Goal: Transaction & Acquisition: Purchase product/service

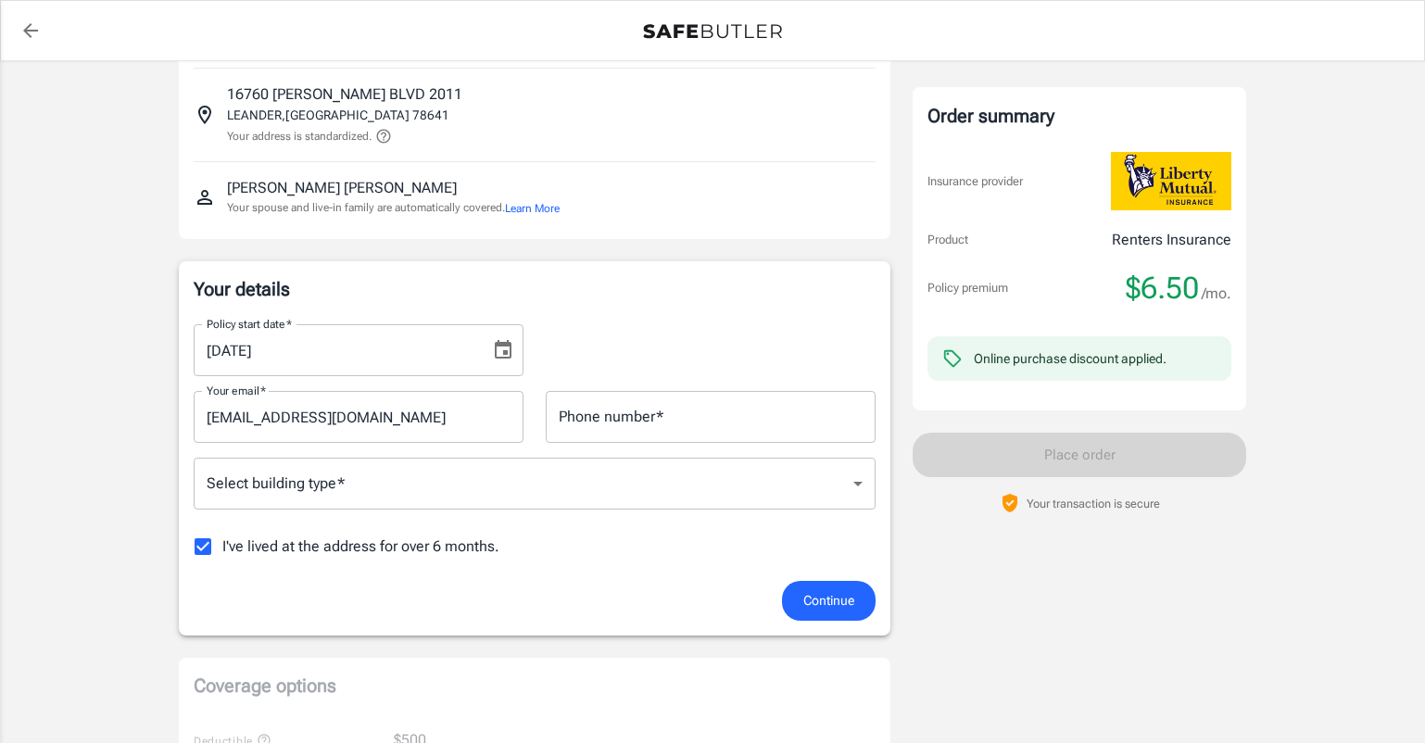
scroll to position [116, 0]
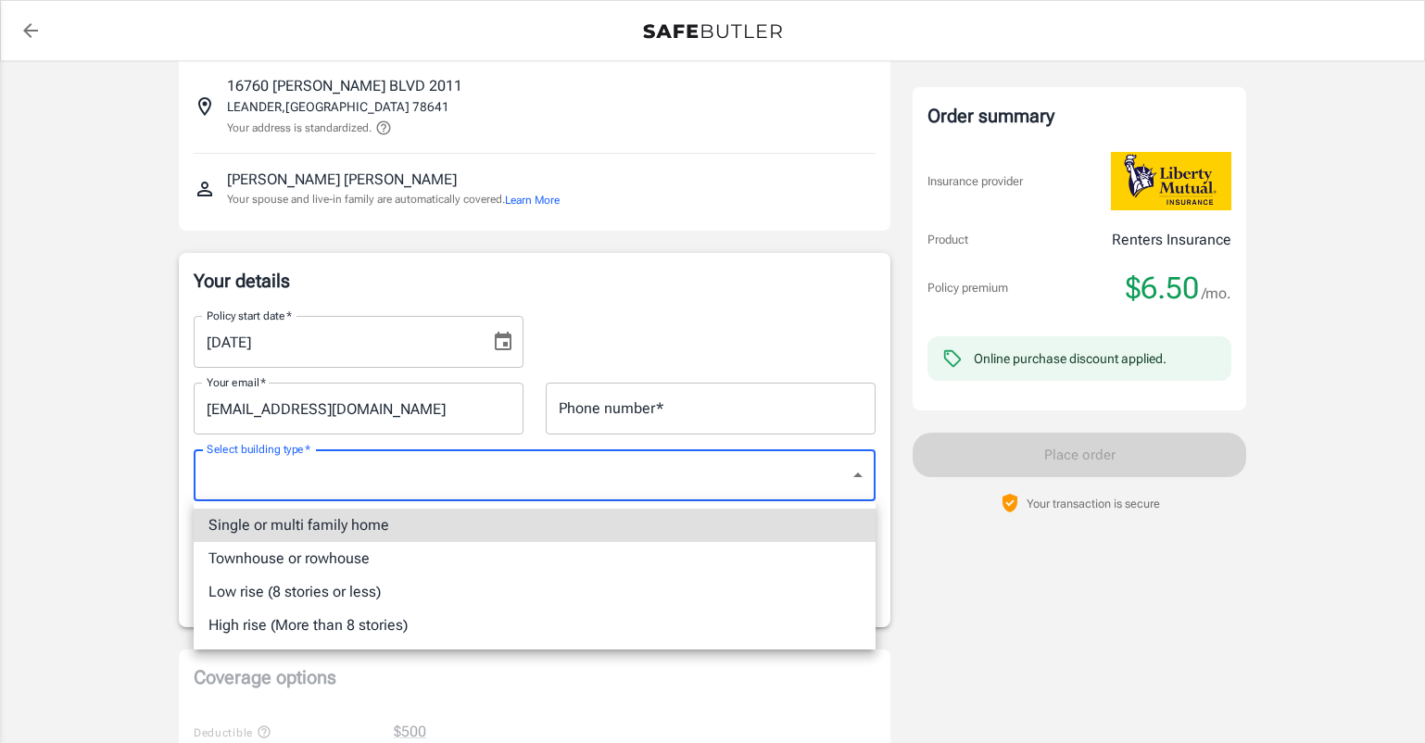
click at [418, 603] on li "Low rise (8 stories or less)" at bounding box center [535, 591] width 682 height 33
type input "lowrise"
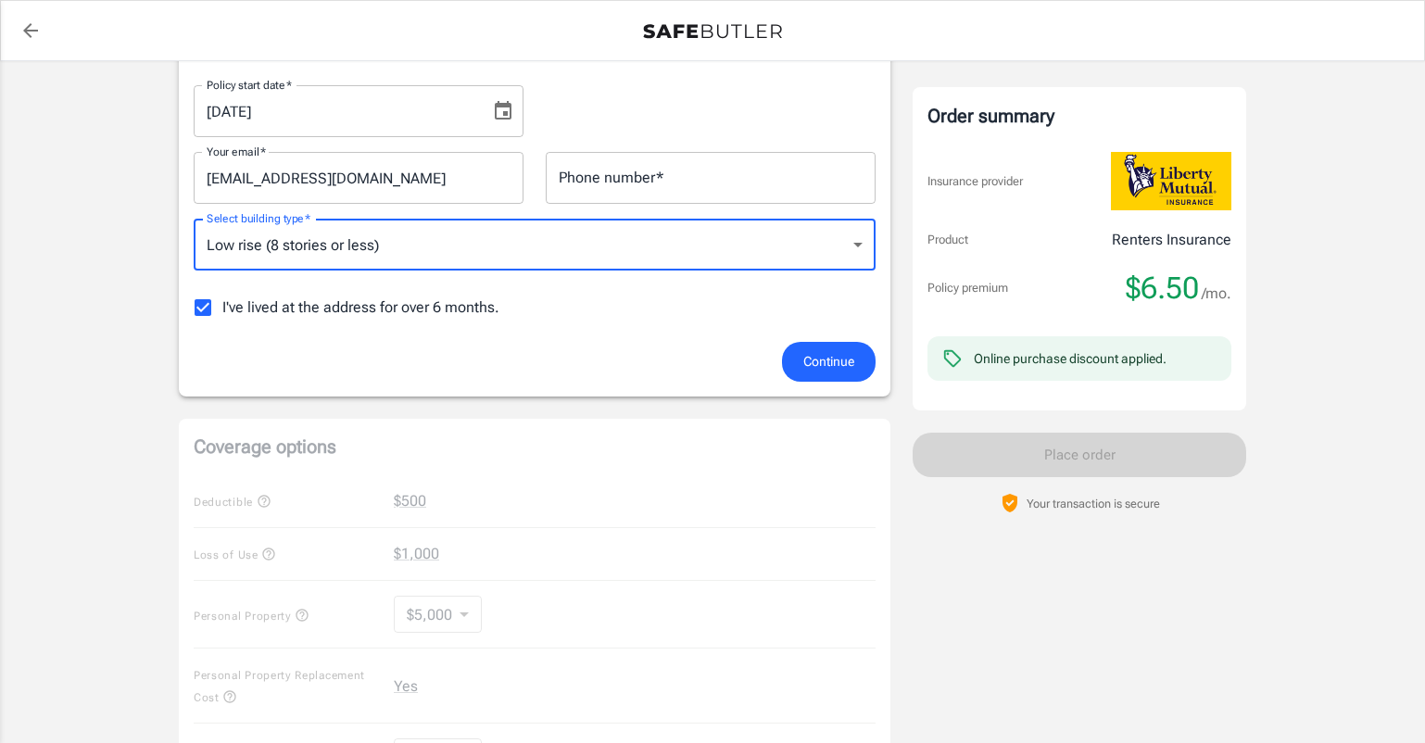
scroll to position [349, 0]
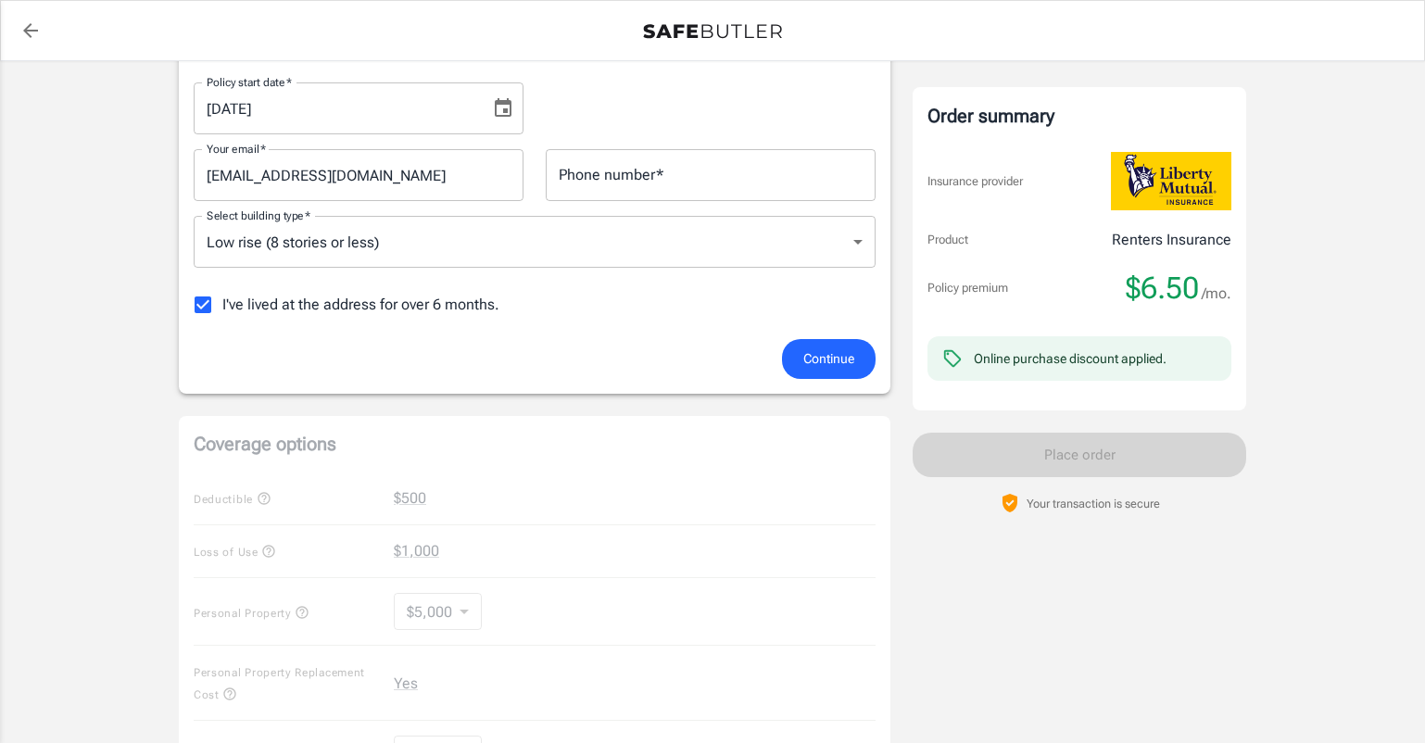
click at [368, 311] on span "I've lived at the address for over 6 months." at bounding box center [360, 305] width 277 height 22
click at [222, 311] on input "I've lived at the address for over 6 months." at bounding box center [202, 304] width 39 height 39
checkbox input "false"
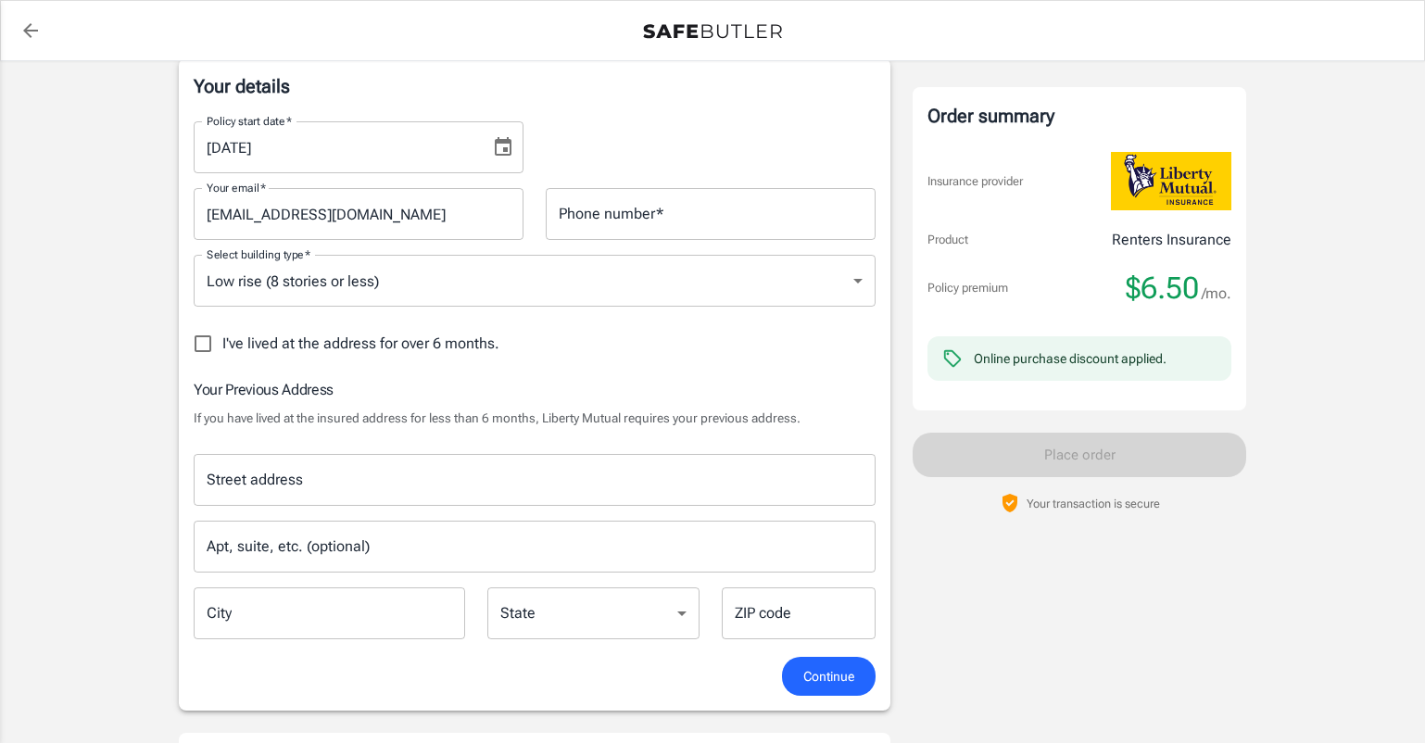
scroll to position [320, 0]
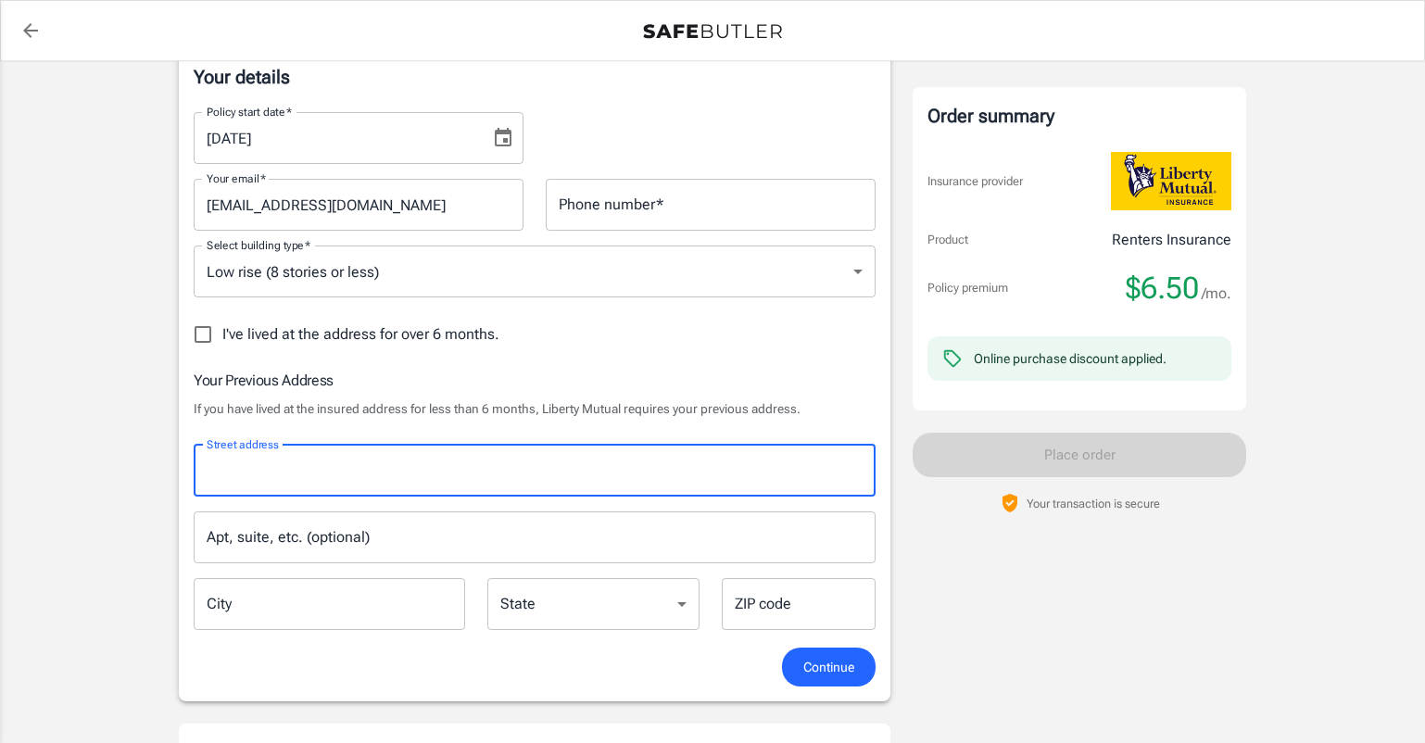
click at [433, 467] on input "Street address" at bounding box center [534, 470] width 665 height 35
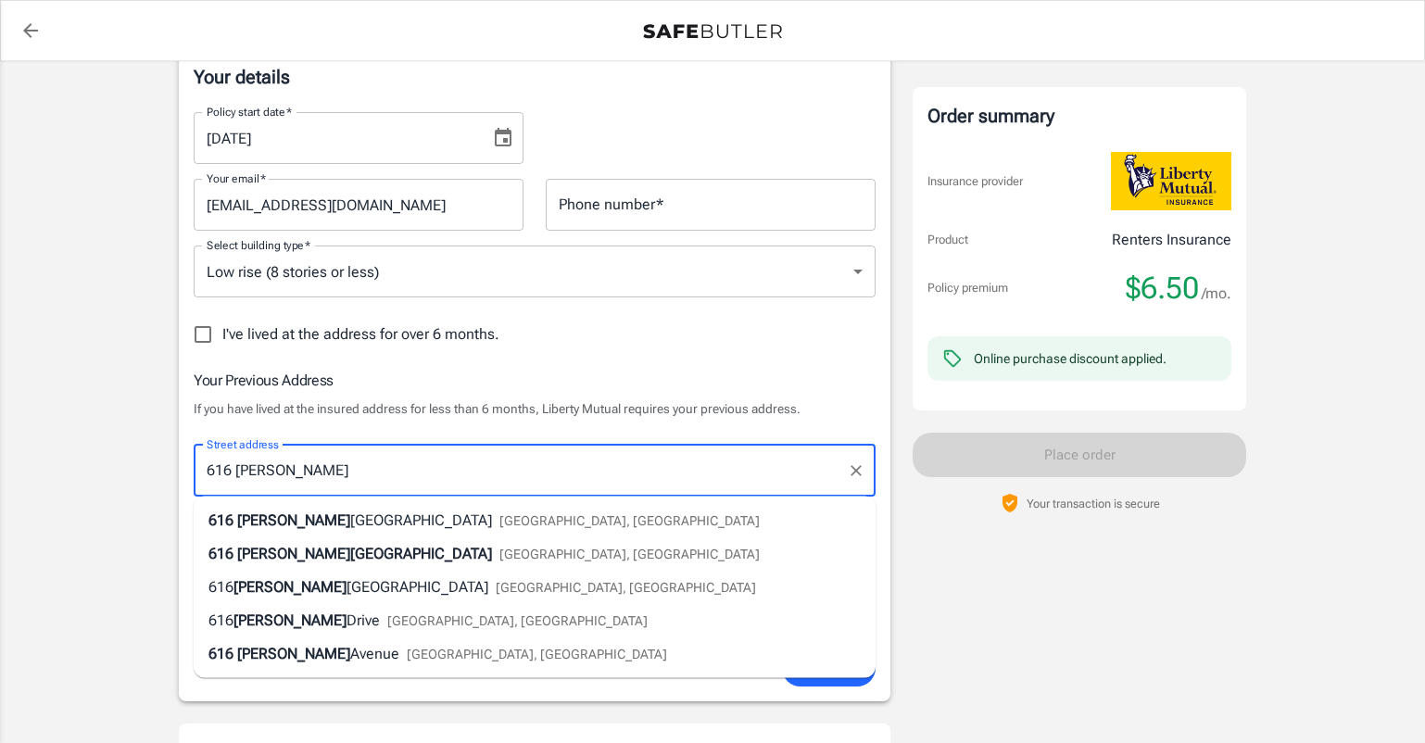
click at [499, 526] on span "[GEOGRAPHIC_DATA], [GEOGRAPHIC_DATA]" at bounding box center [629, 520] width 260 height 15
type input "[STREET_ADDRESS][PERSON_NAME]"
type input "[GEOGRAPHIC_DATA]"
select select "[GEOGRAPHIC_DATA]"
type input "78628"
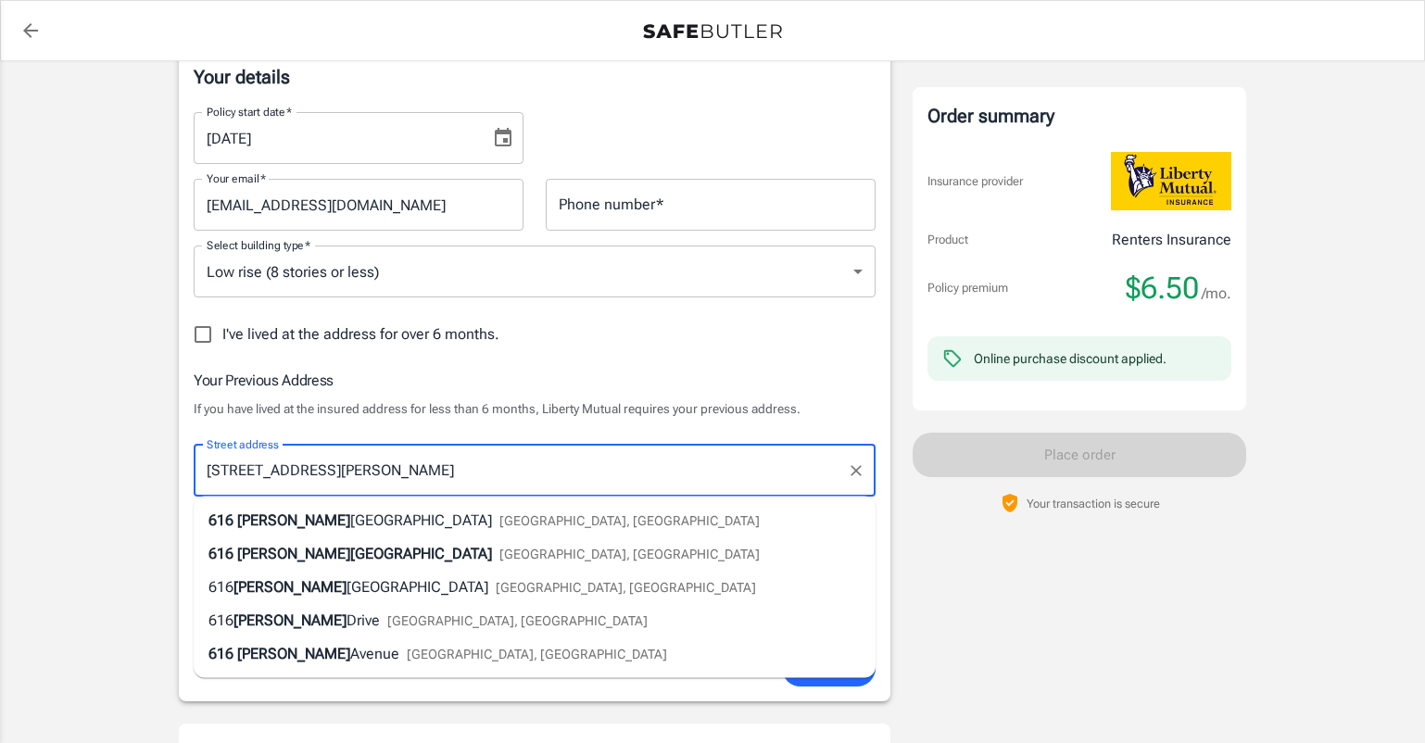
type input "[STREET_ADDRESS][PERSON_NAME]"
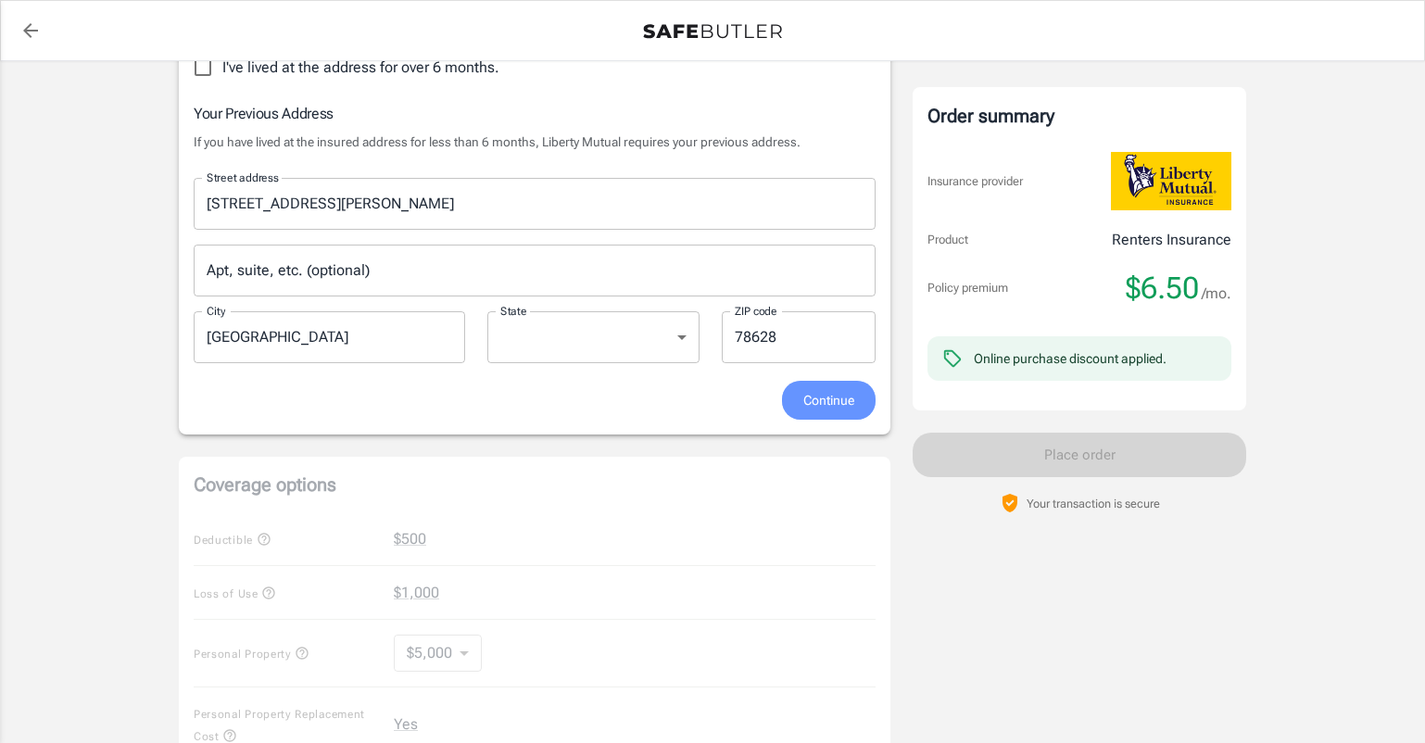
click at [806, 400] on span "Continue" at bounding box center [828, 400] width 51 height 23
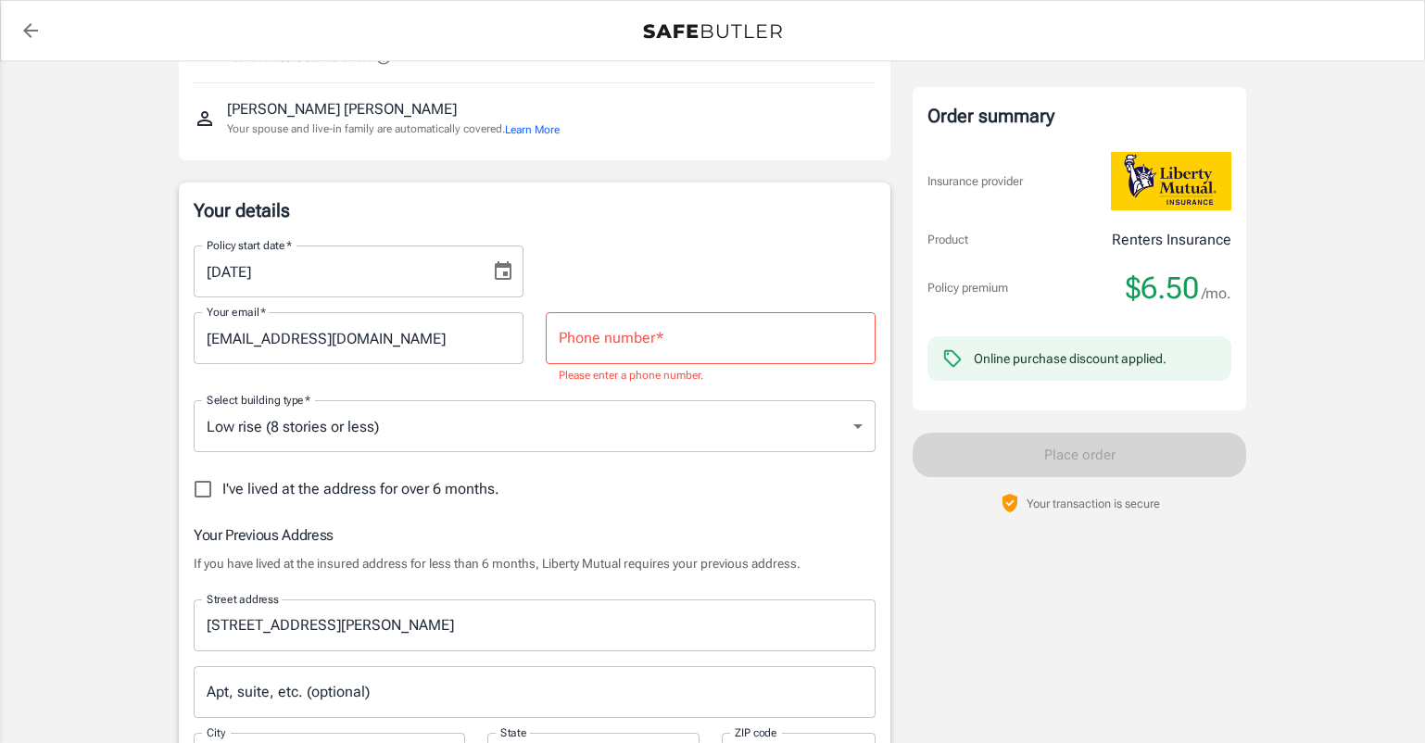
scroll to position [153, 0]
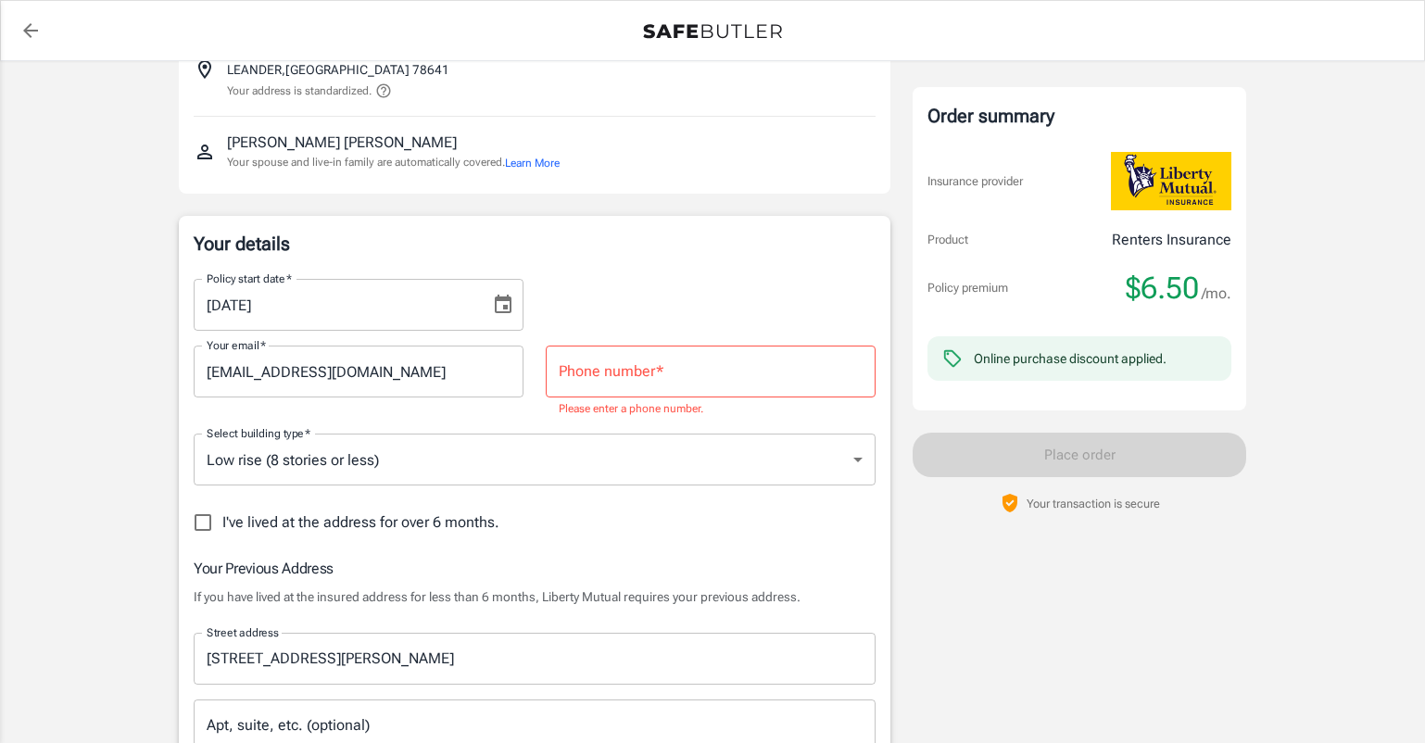
click at [628, 362] on input "Phone number   *" at bounding box center [711, 371] width 330 height 52
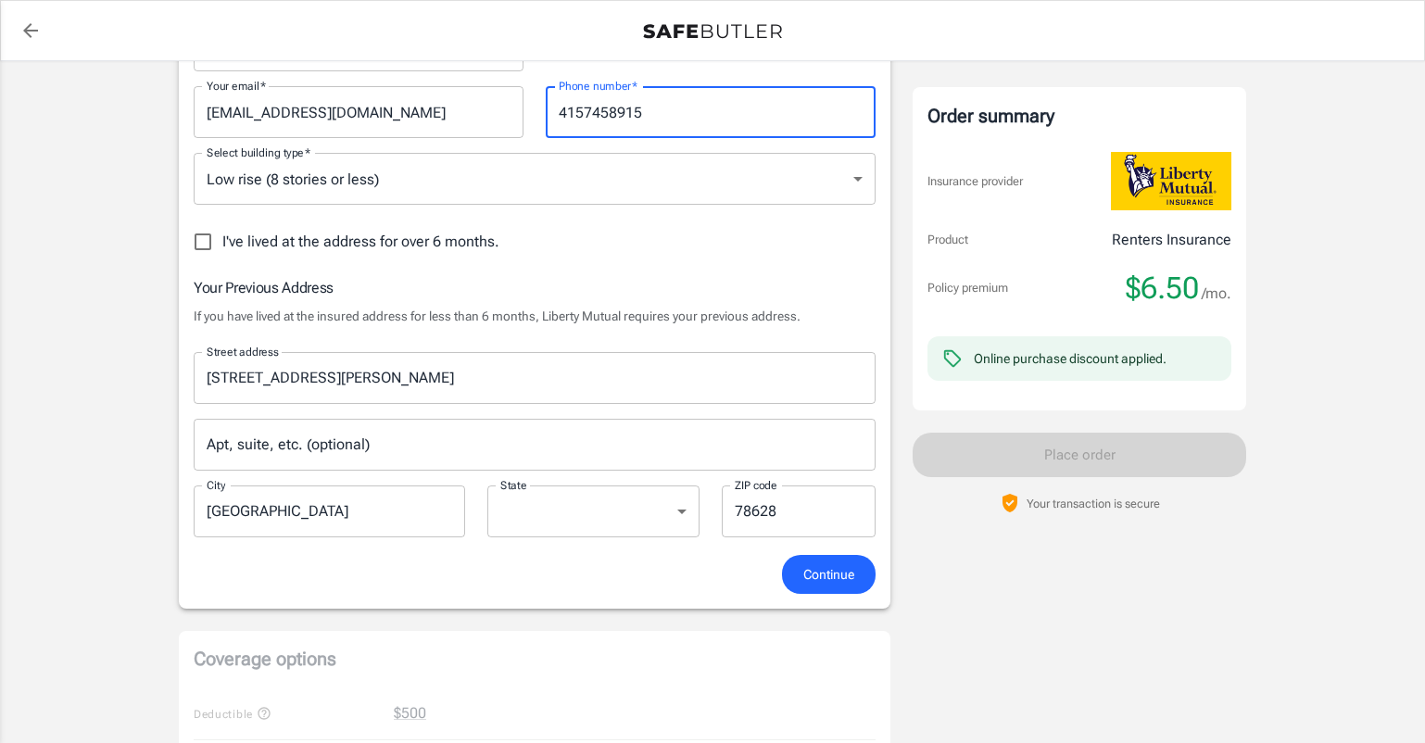
scroll to position [449, 0]
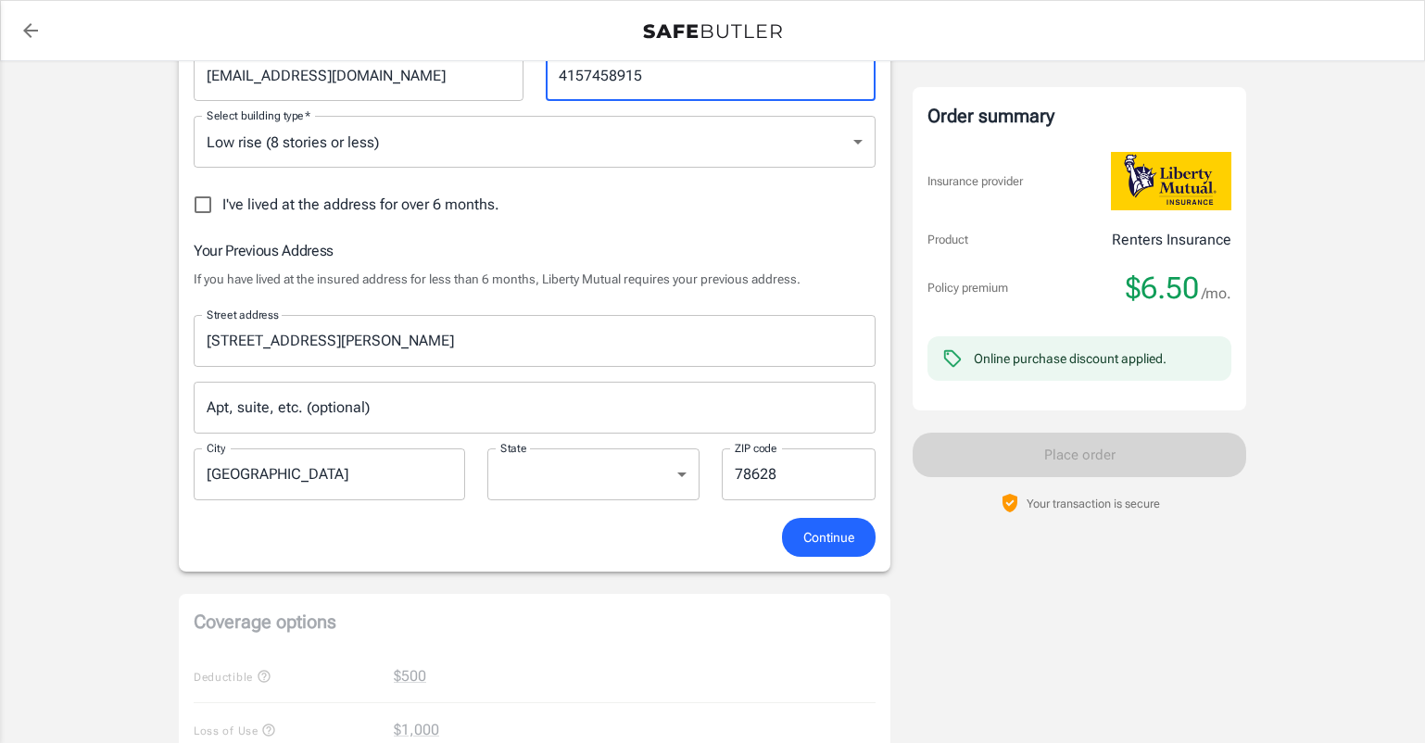
type input "4157458915"
click at [805, 524] on button "Continue" at bounding box center [829, 538] width 94 height 40
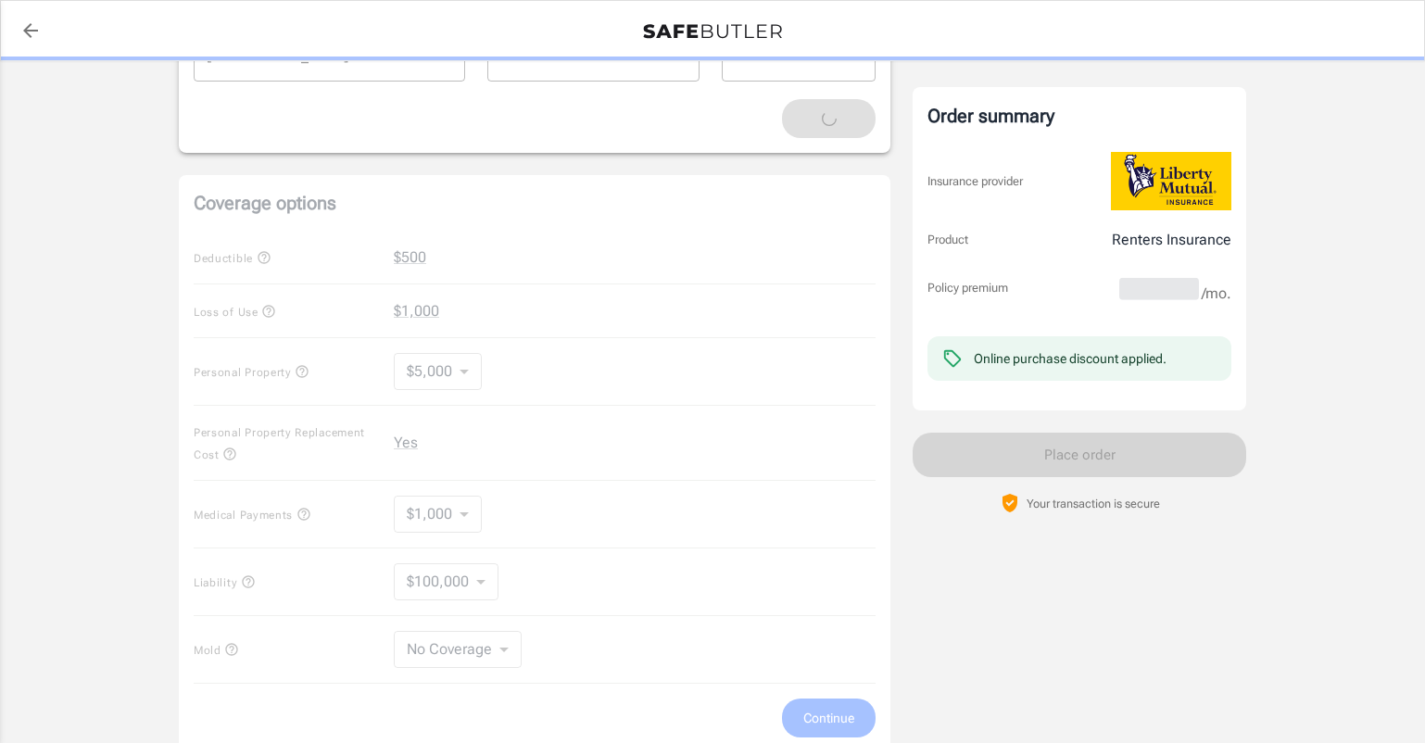
scroll to position [873, 0]
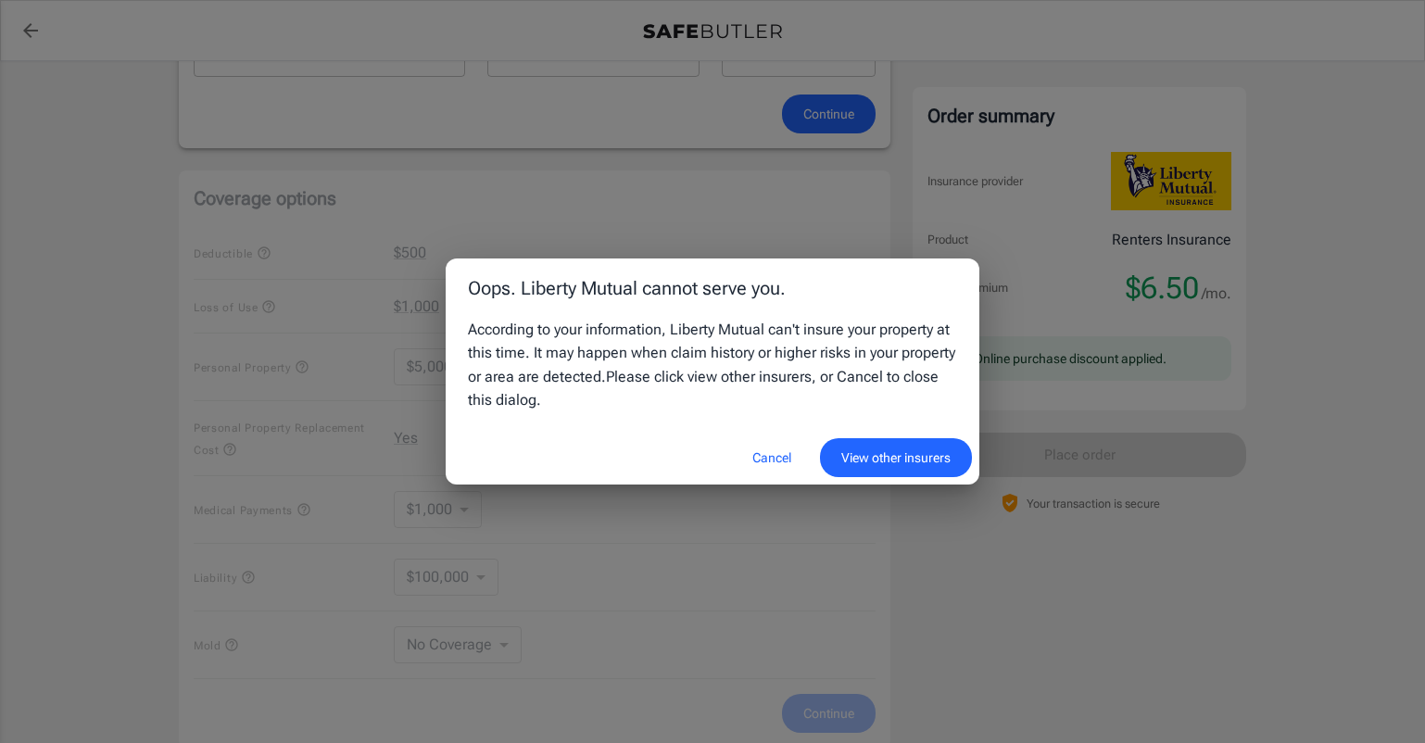
click at [782, 459] on button "Cancel" at bounding box center [772, 458] width 82 height 40
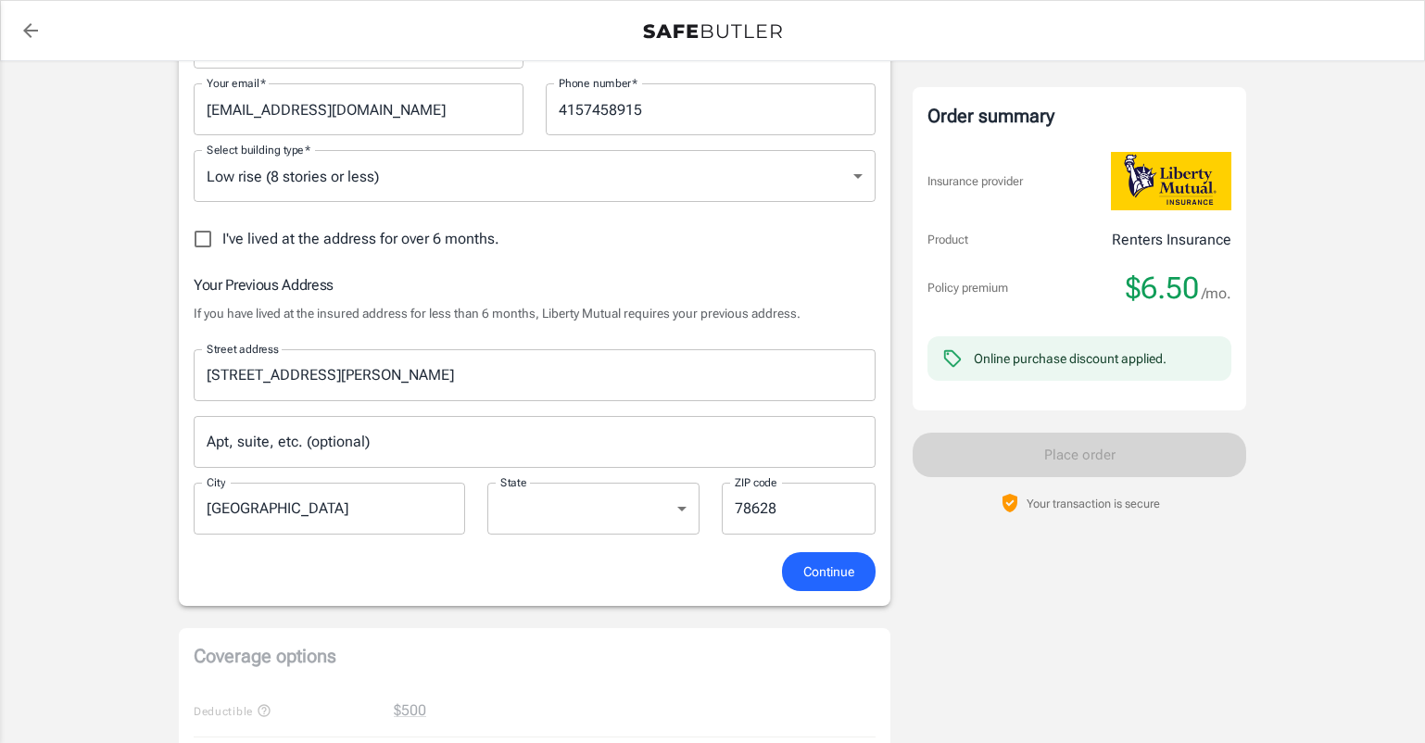
scroll to position [406, 0]
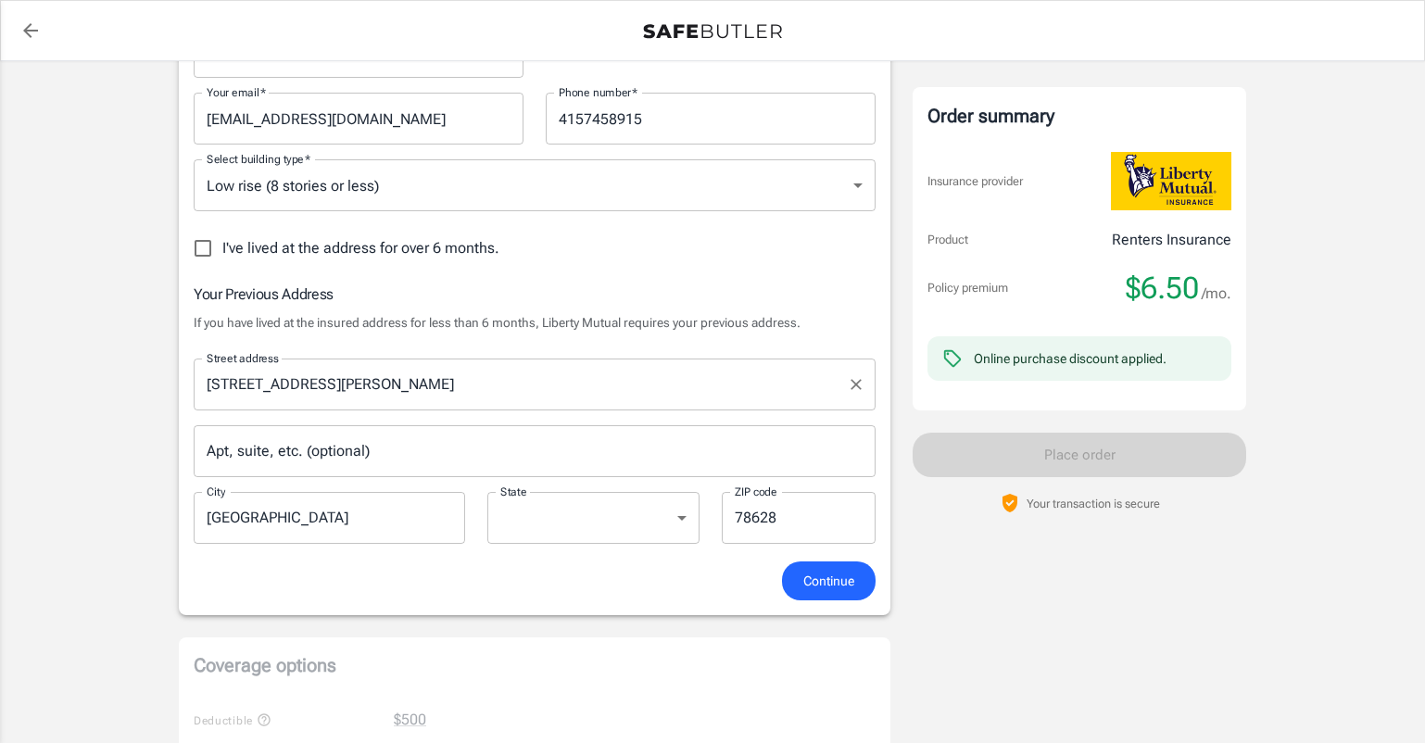
click at [352, 405] on div "[STREET_ADDRESS][PERSON_NAME] address" at bounding box center [535, 384] width 682 height 52
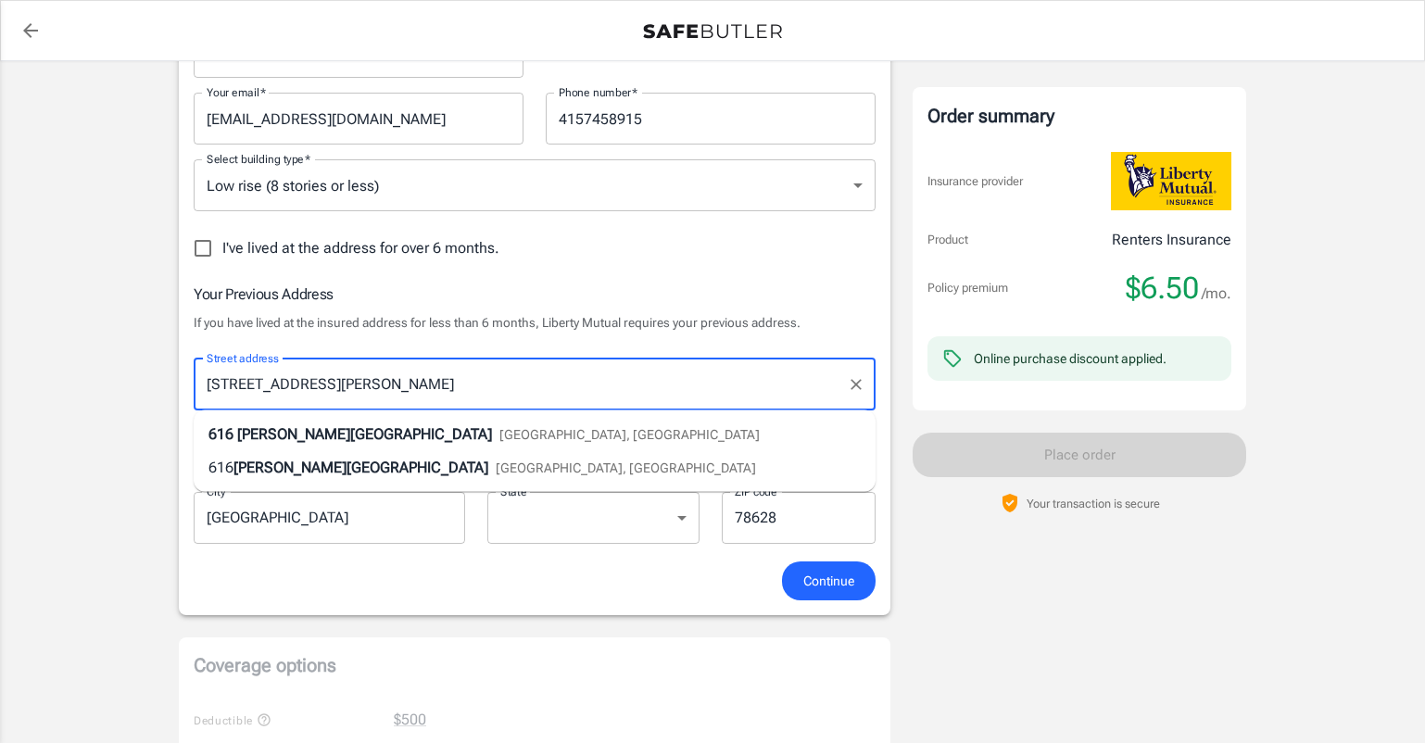
click at [352, 405] on div "[STREET_ADDRESS][PERSON_NAME] address" at bounding box center [535, 384] width 682 height 52
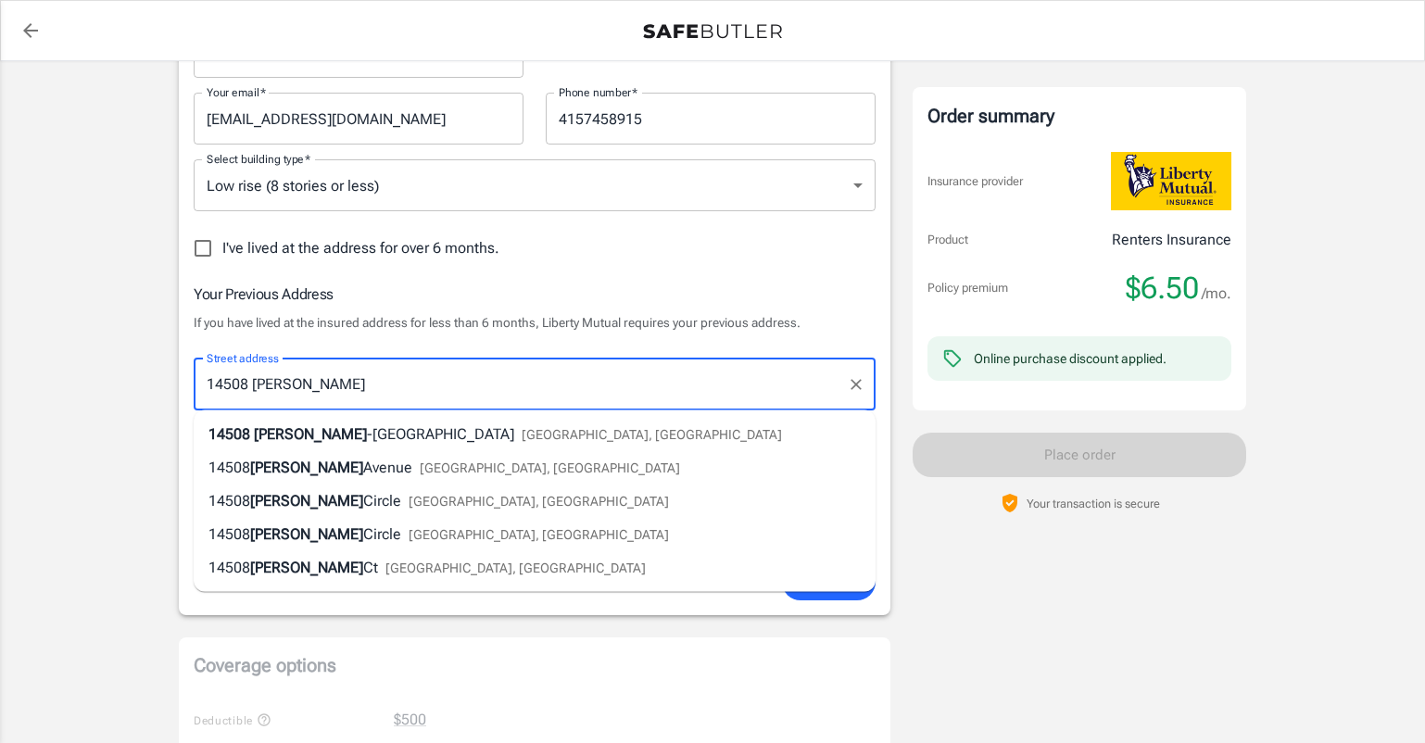
click at [367, 433] on span "-[GEOGRAPHIC_DATA]" at bounding box center [440, 434] width 147 height 18
type input "[STREET_ADDRESS][PERSON_NAME]"
type input "Austin"
type input "78728"
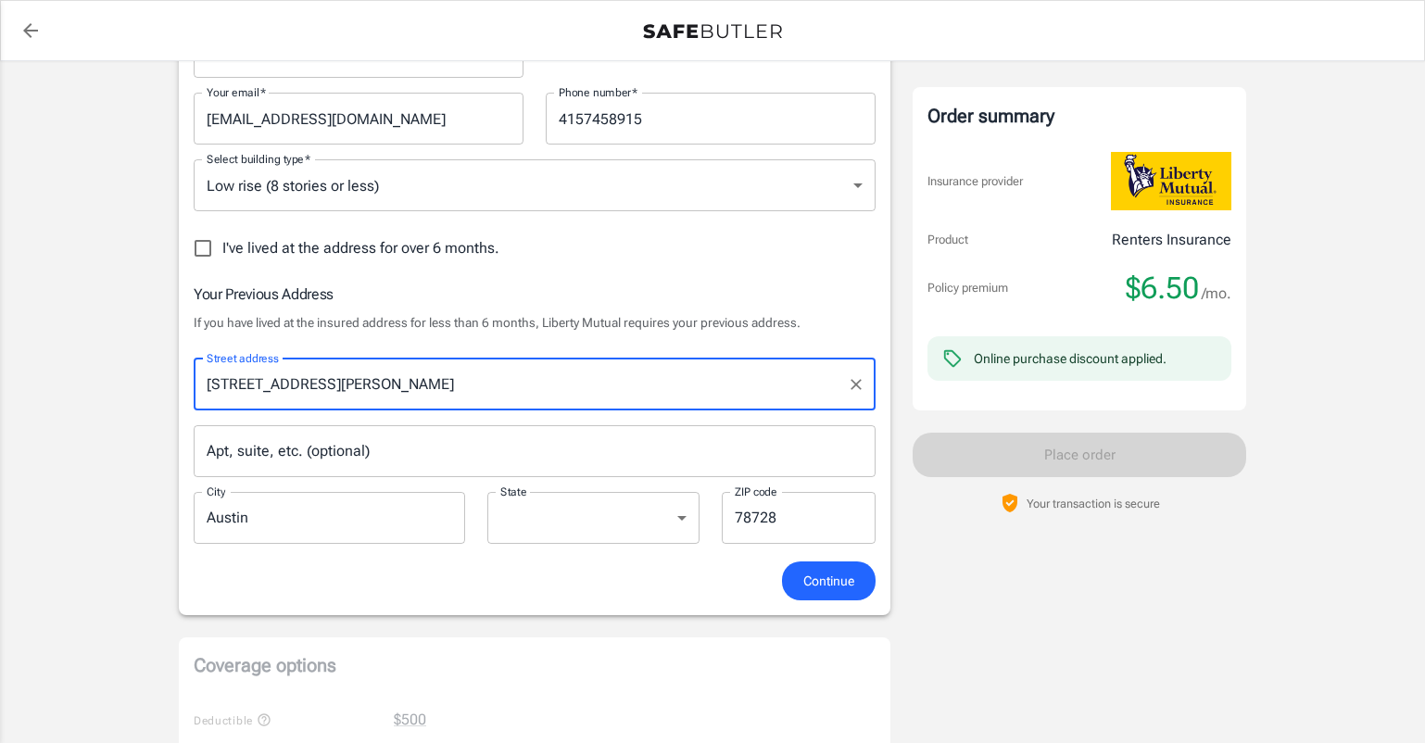
type input "[STREET_ADDRESS][PERSON_NAME]"
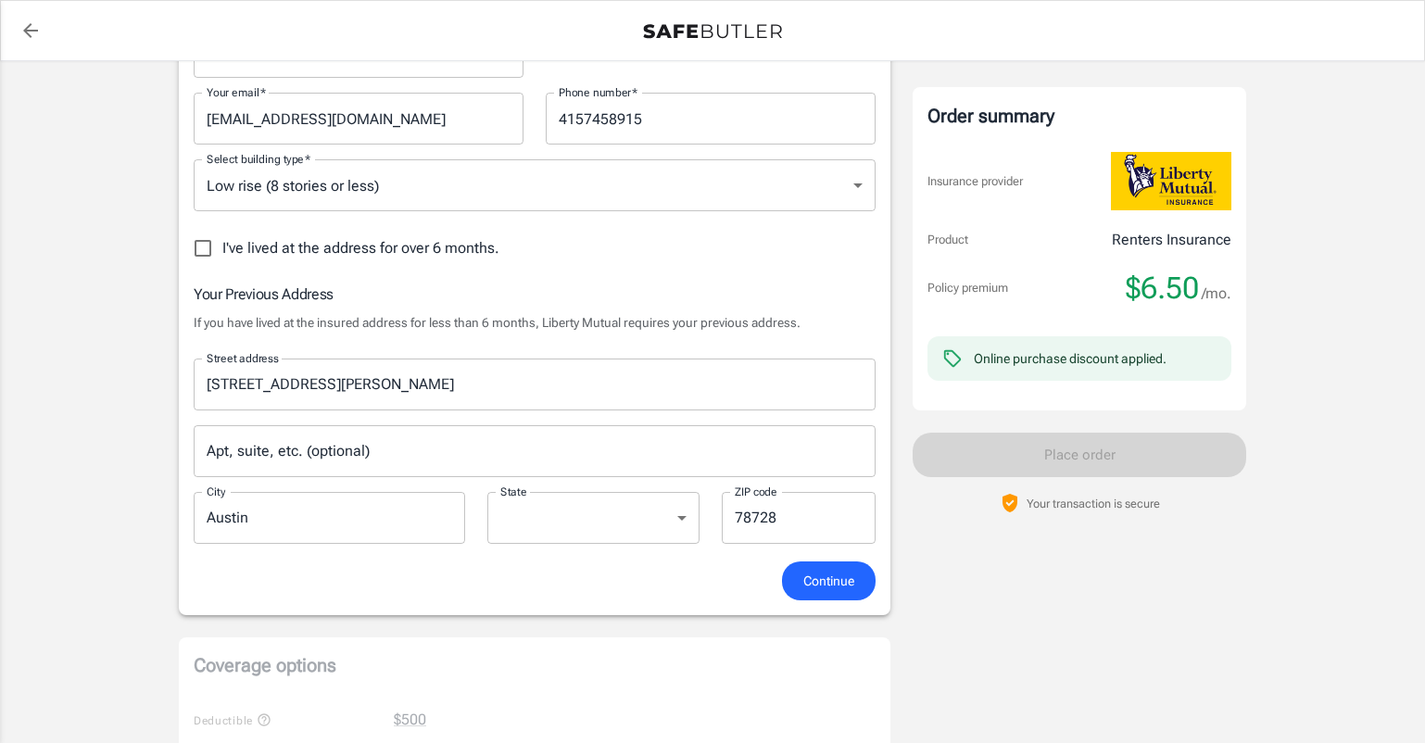
click at [375, 448] on input "Apt, suite, etc. (optional)" at bounding box center [535, 451] width 682 height 52
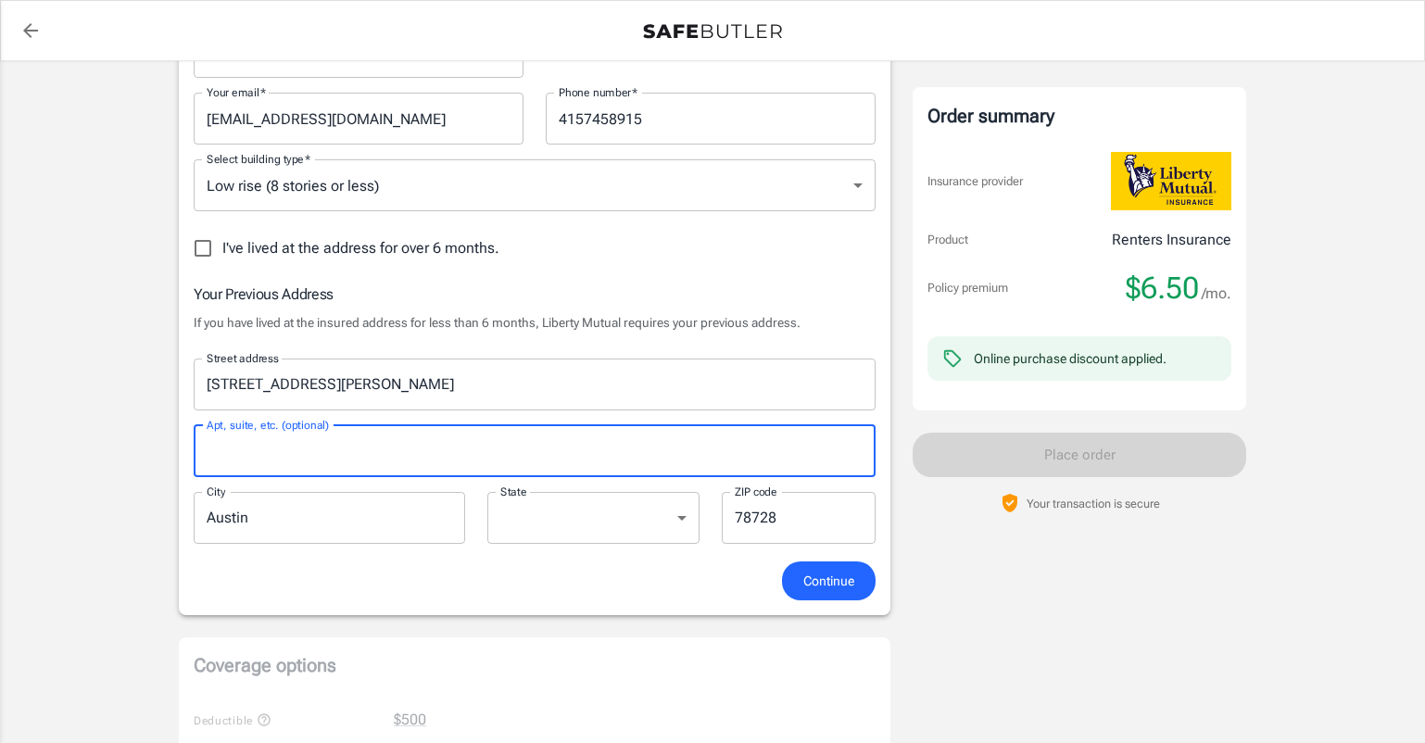
click at [833, 588] on span "Continue" at bounding box center [828, 581] width 51 height 23
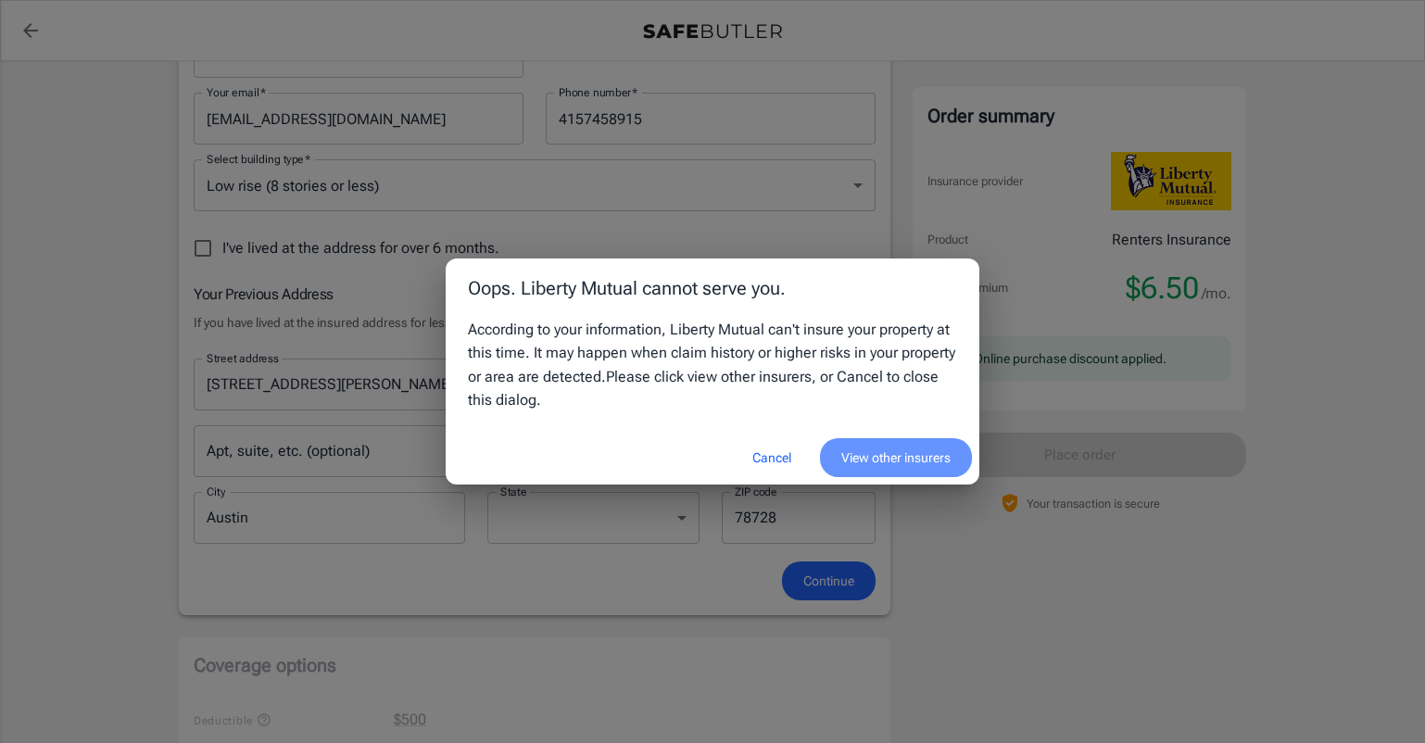
click at [862, 471] on button "View other insurers" at bounding box center [896, 458] width 152 height 40
